Goal: Transaction & Acquisition: Obtain resource

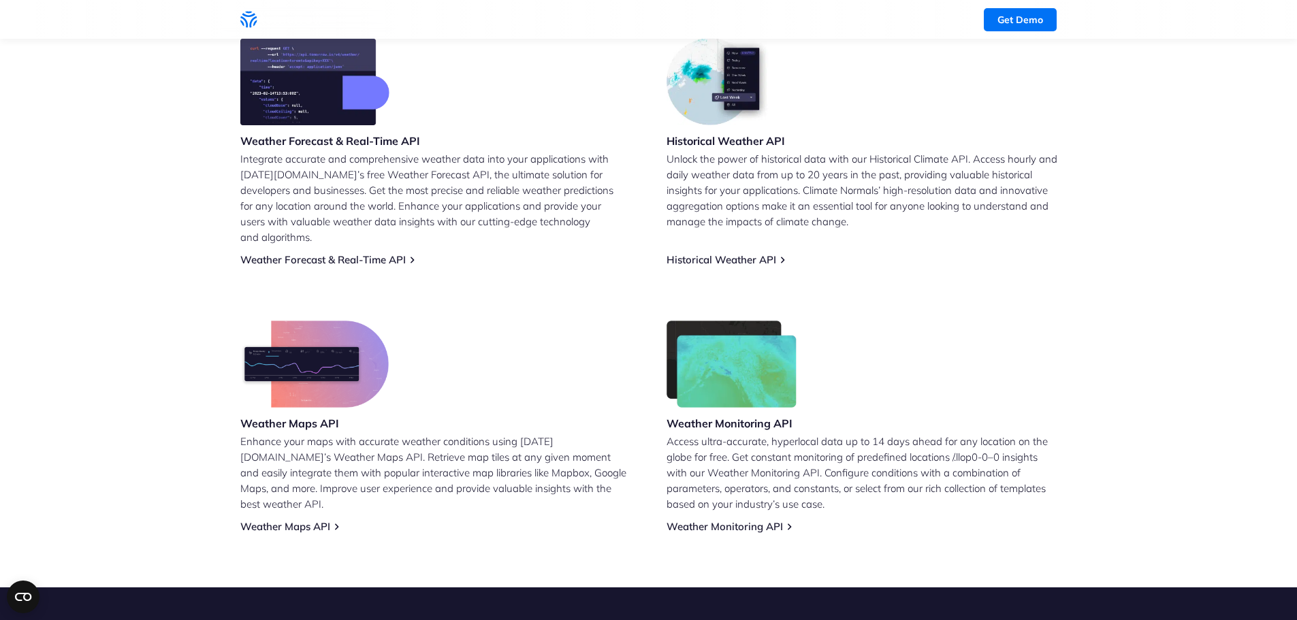
scroll to position [613, 0]
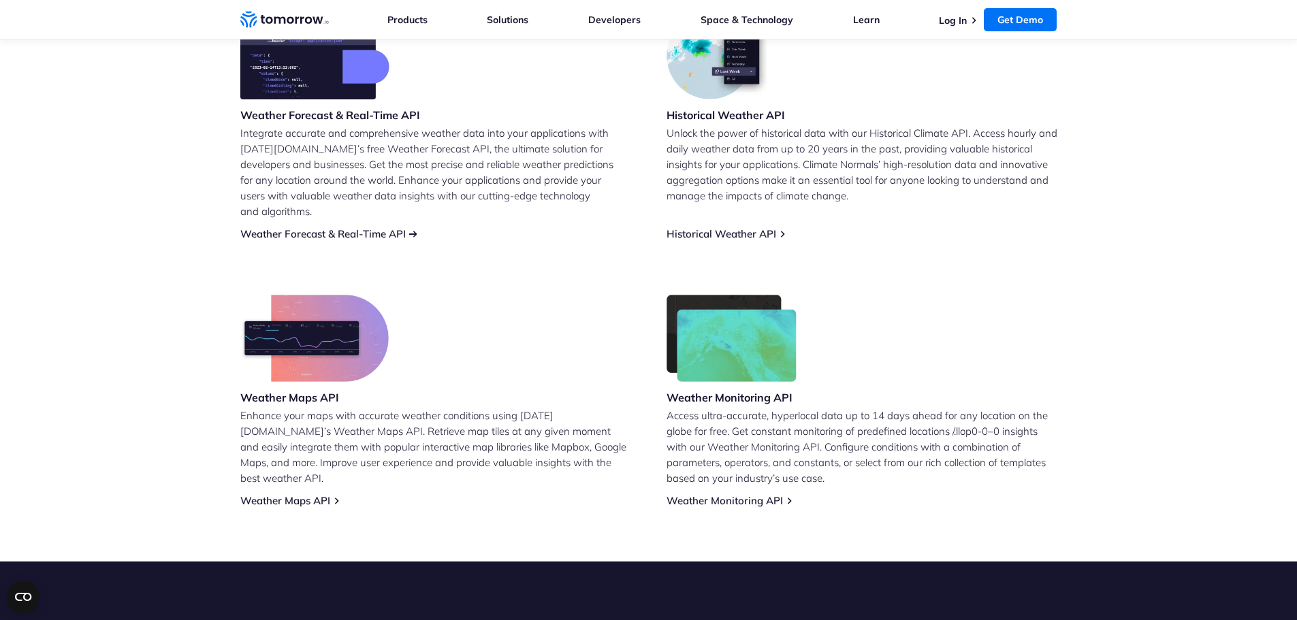
click at [394, 227] on link "Weather Forecast & Real-Time API" at bounding box center [322, 233] width 165 height 13
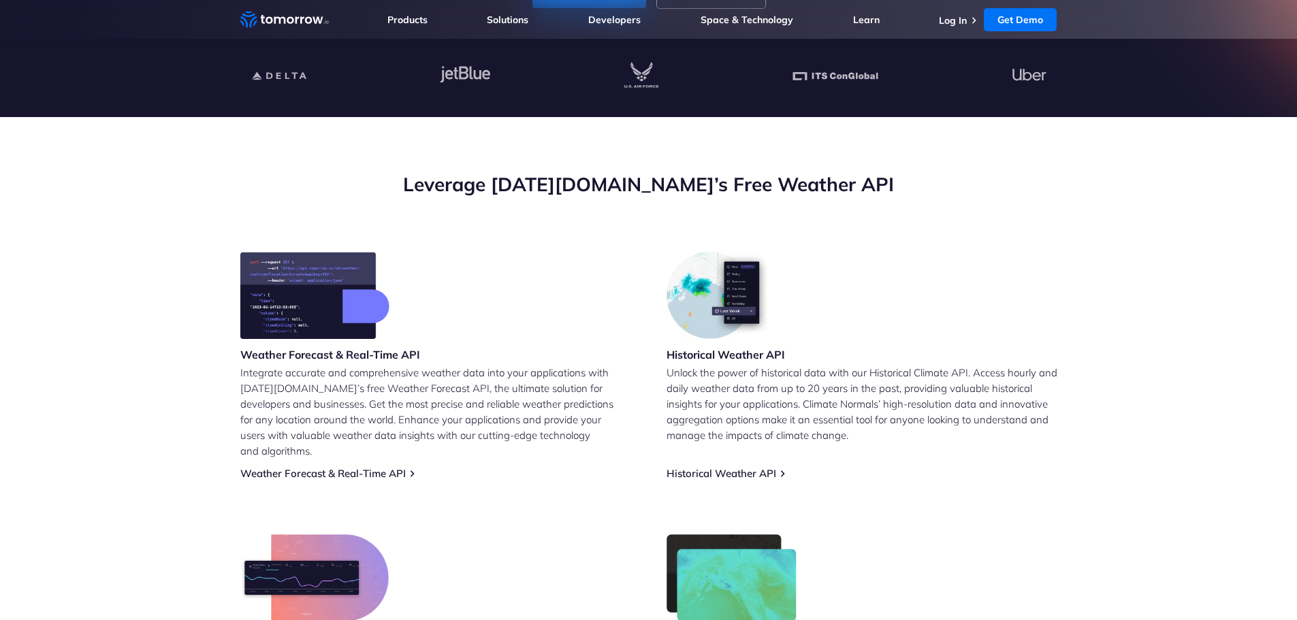
scroll to position [477, 0]
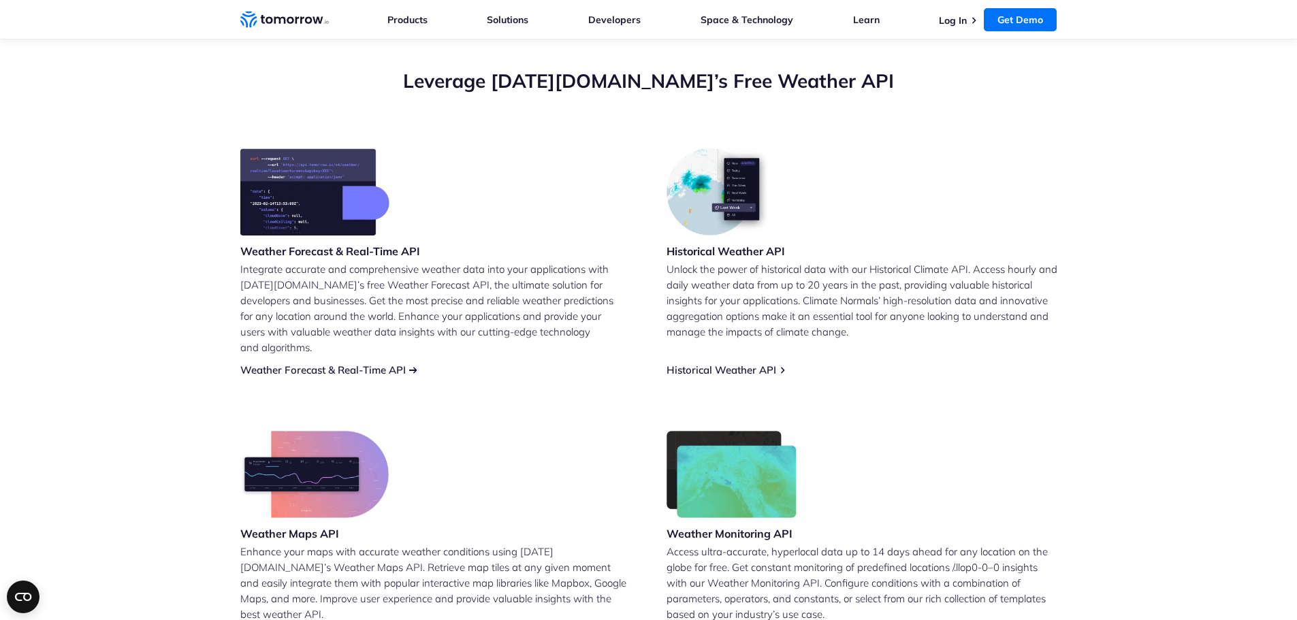
click at [342, 364] on link "Weather Forecast & Real-Time API" at bounding box center [322, 370] width 165 height 13
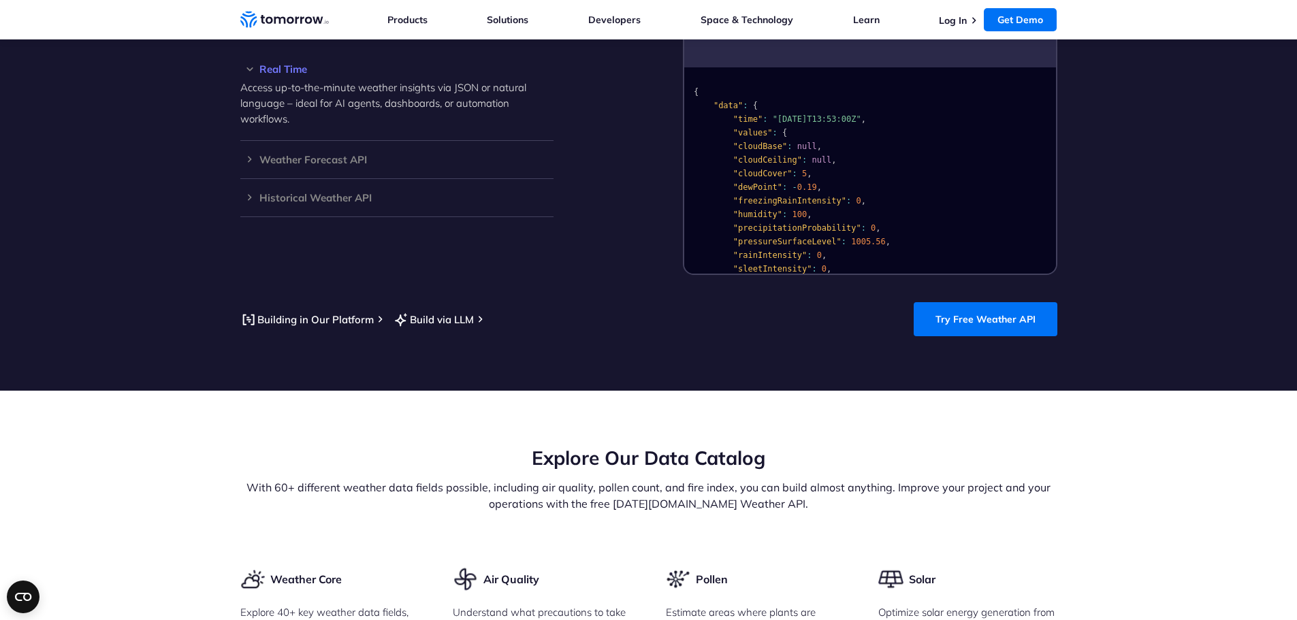
scroll to position [1226, 0]
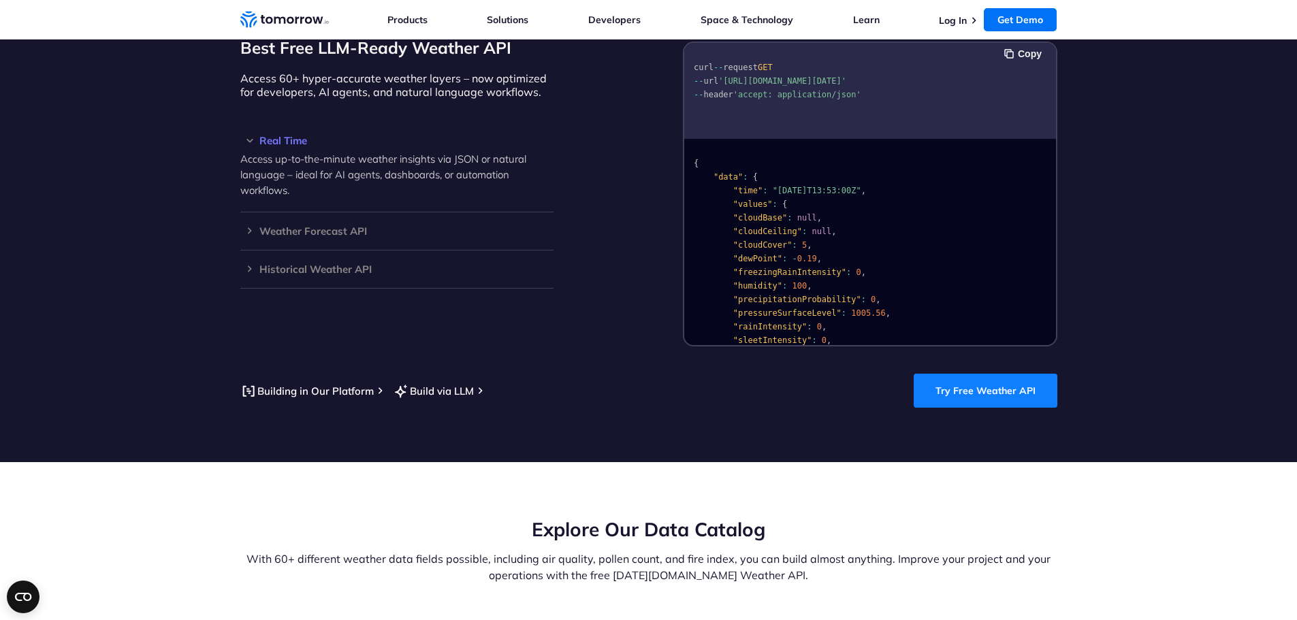
click at [995, 389] on link "Try Free Weather API" at bounding box center [986, 391] width 144 height 34
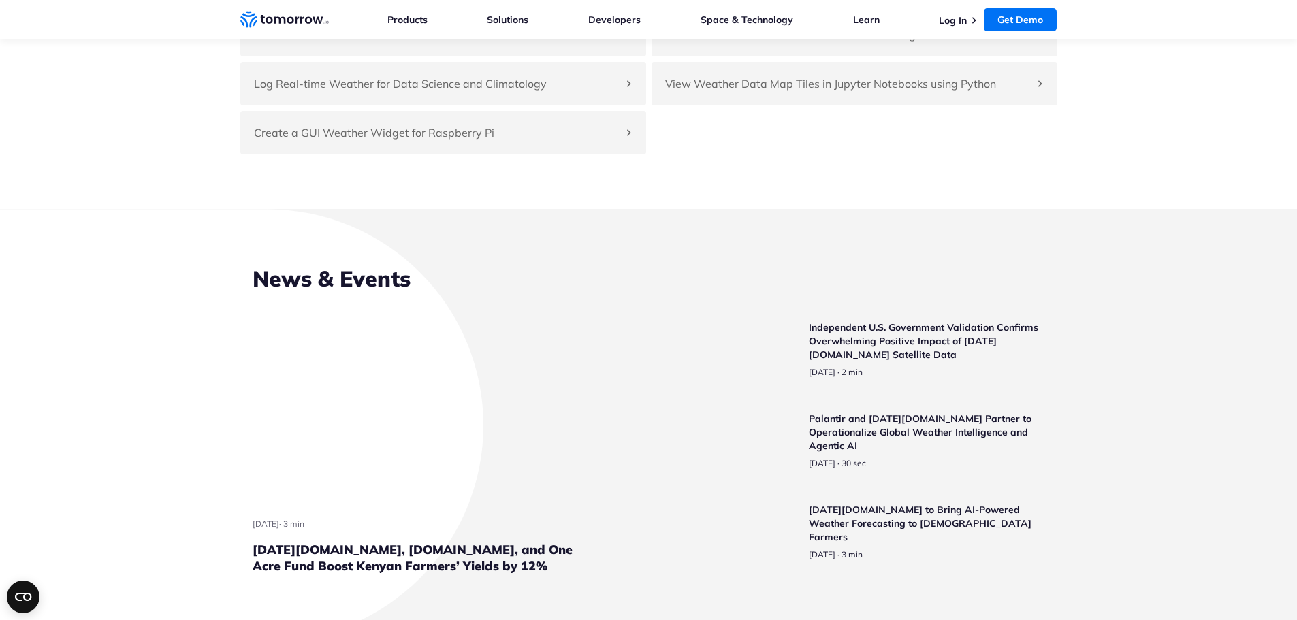
scroll to position [3269, 0]
